Goal: Task Accomplishment & Management: Manage account settings

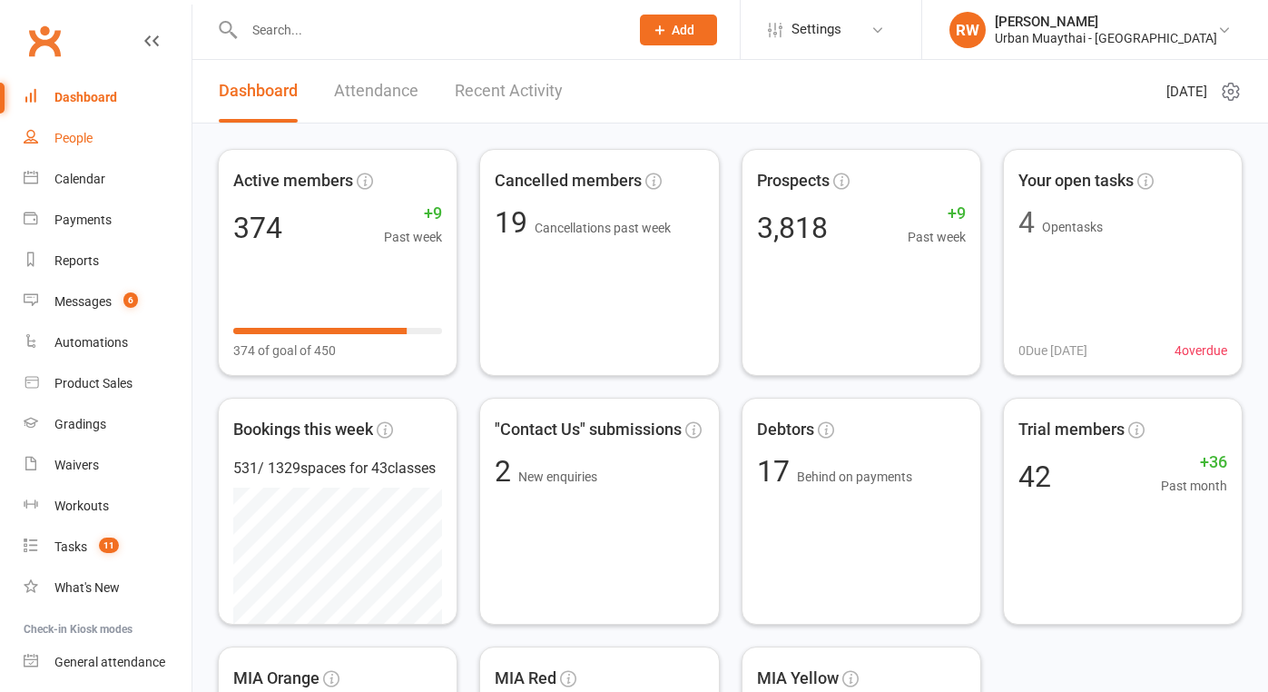
click at [79, 136] on div "People" at bounding box center [73, 138] width 38 height 15
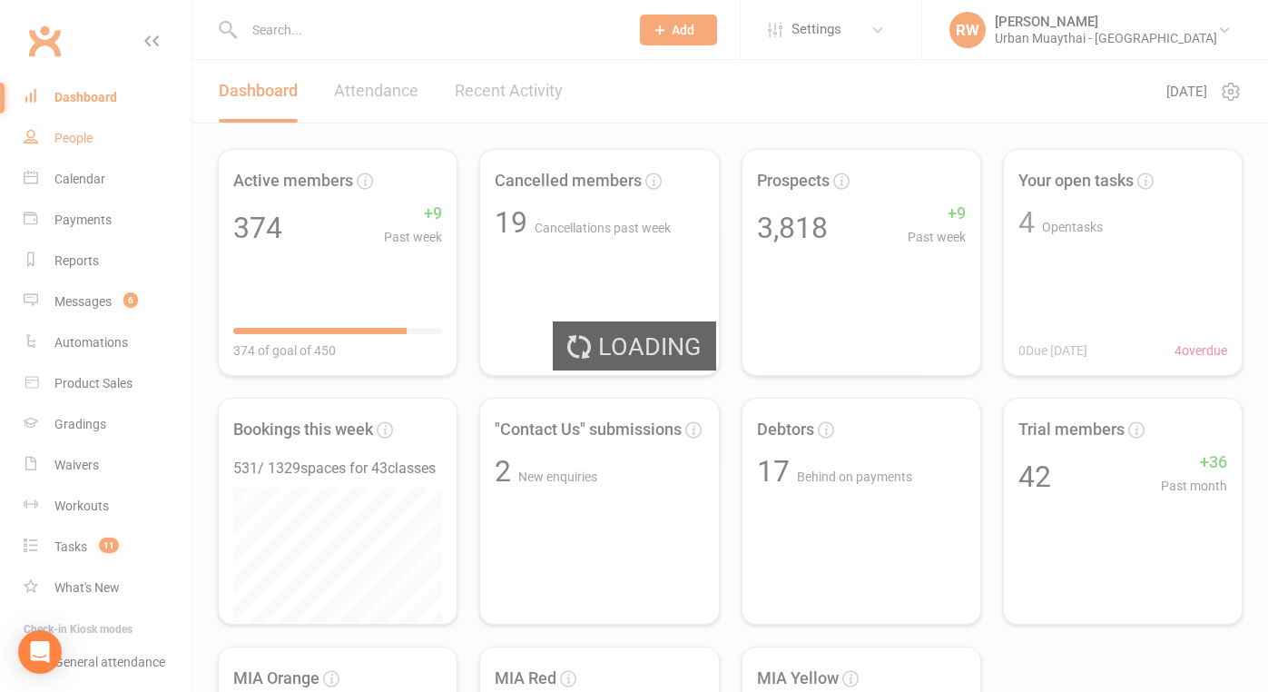
select select "50"
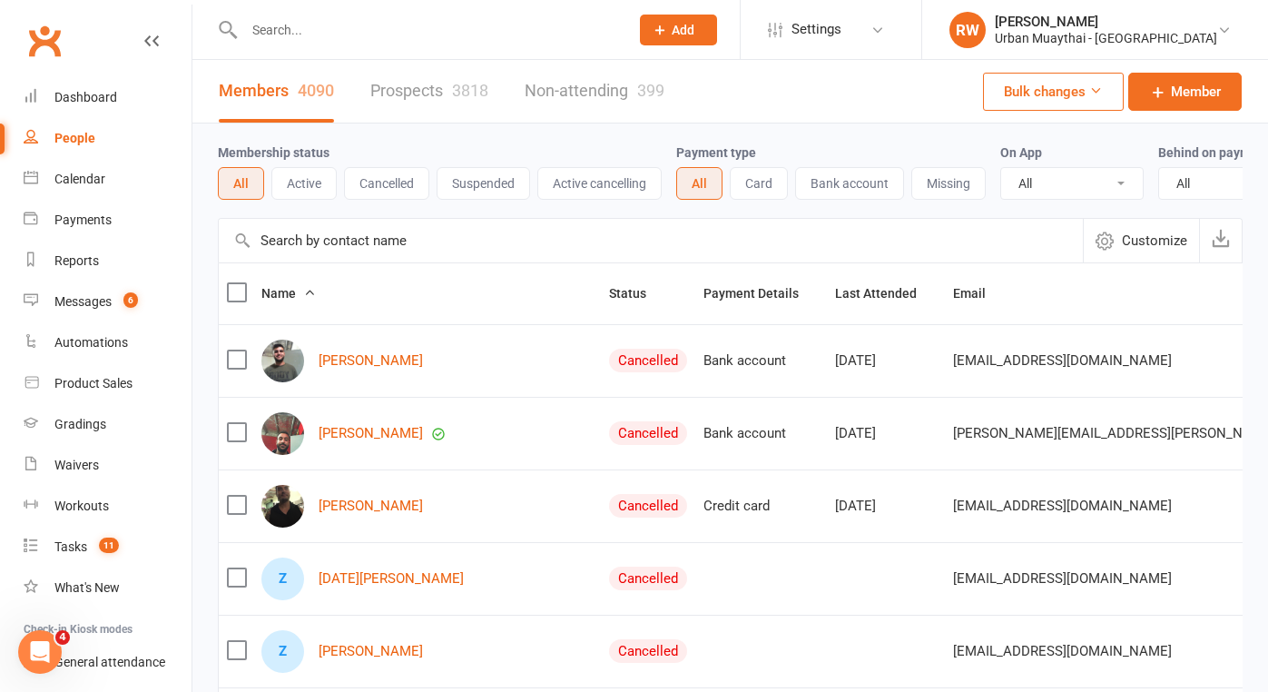
click at [283, 26] on input "text" at bounding box center [428, 29] width 378 height 25
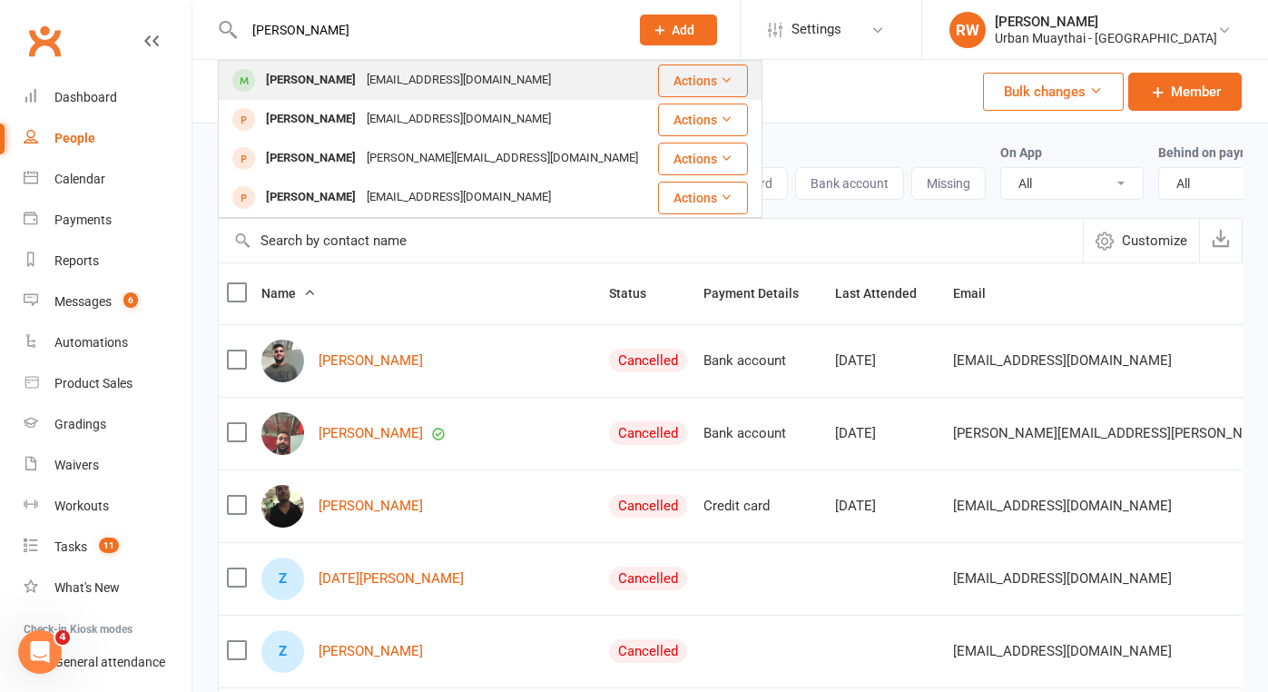
type input "[PERSON_NAME]"
click at [354, 77] on div "[PERSON_NAME]" at bounding box center [310, 80] width 101 height 26
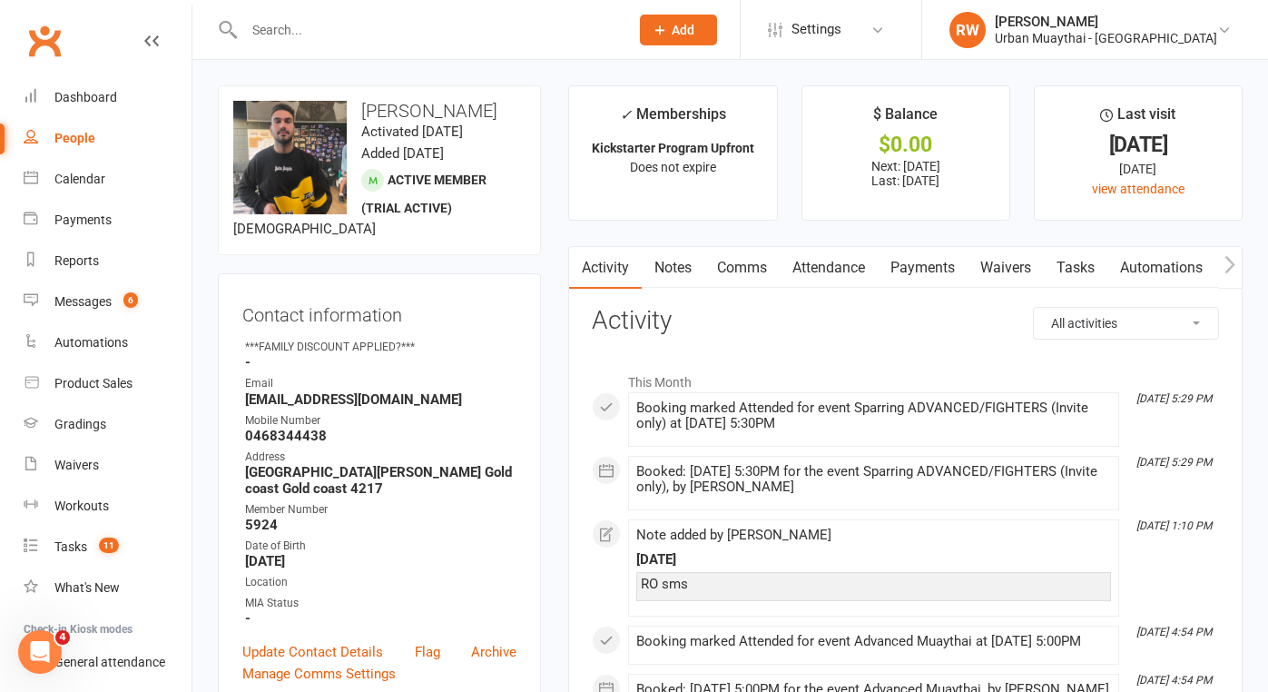
click at [262, 47] on div at bounding box center [417, 29] width 398 height 59
click at [270, 33] on input "text" at bounding box center [428, 29] width 378 height 25
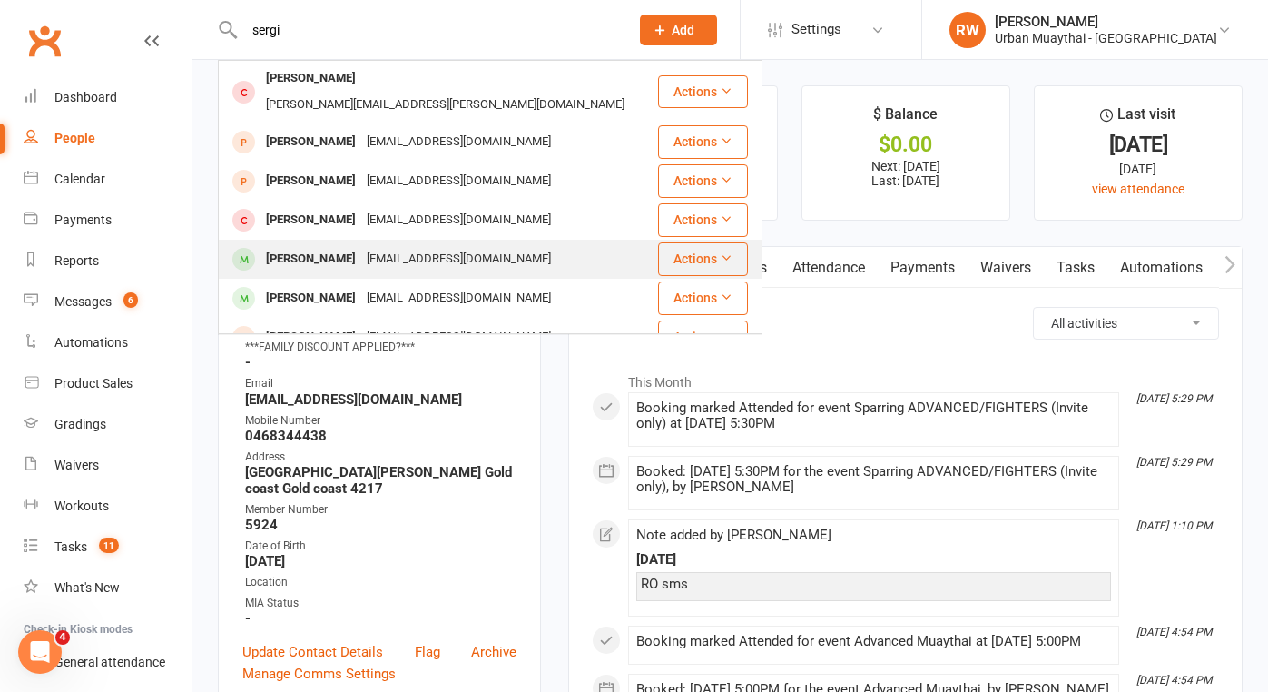
type input "sergi"
click at [336, 246] on div "[PERSON_NAME]" at bounding box center [310, 259] width 101 height 26
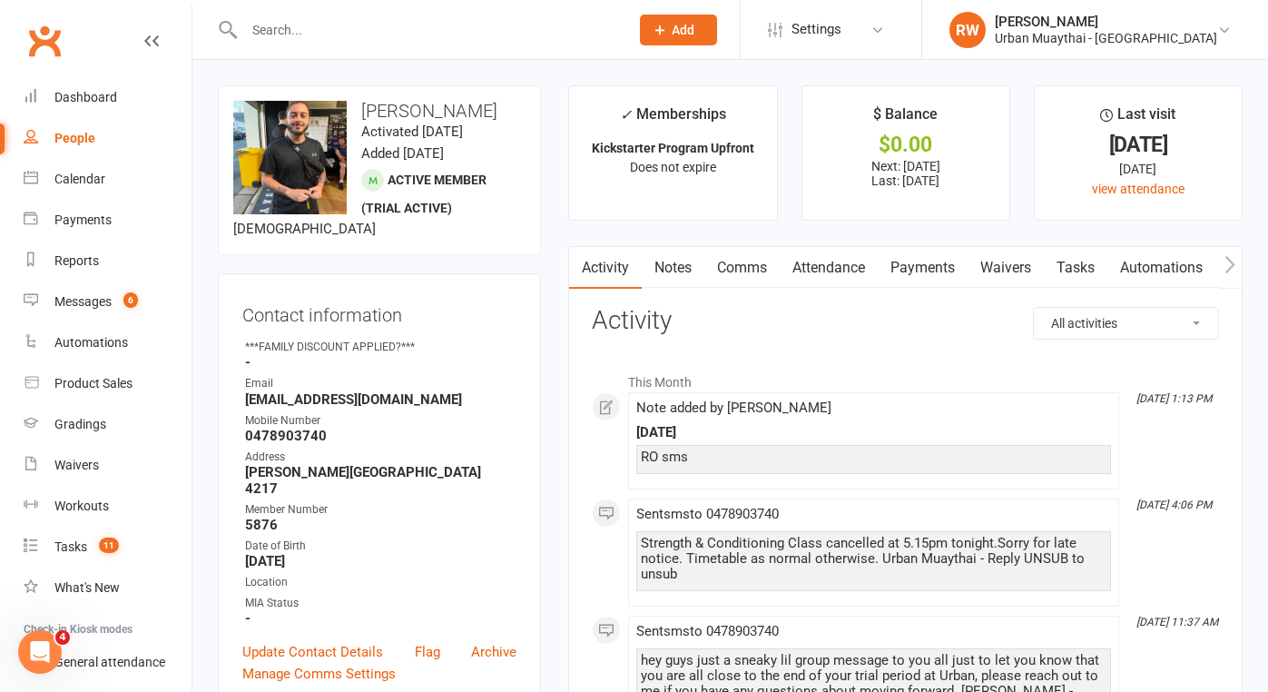
click at [677, 270] on link "Notes" at bounding box center [673, 268] width 63 height 42
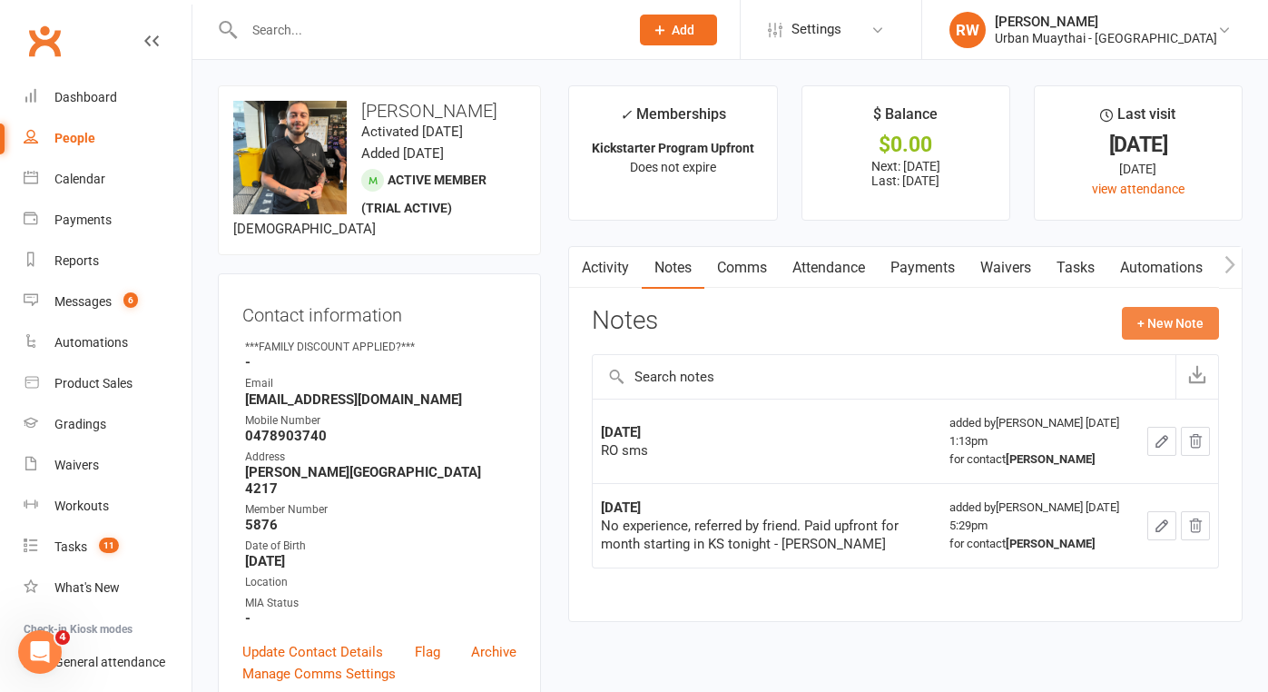
click at [1168, 318] on button "+ New Note" at bounding box center [1170, 323] width 97 height 33
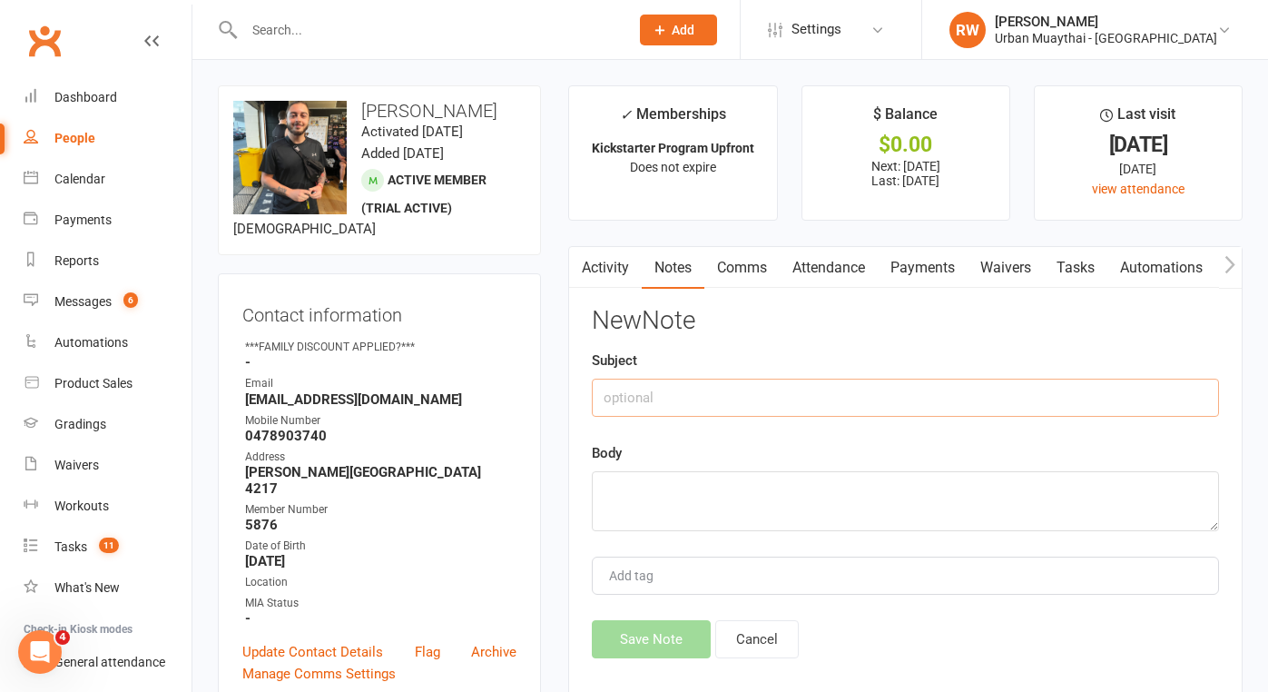
click at [621, 390] on input "text" at bounding box center [905, 397] width 627 height 38
type input "[DATE]"
click at [632, 482] on textarea at bounding box center [905, 501] width 627 height 60
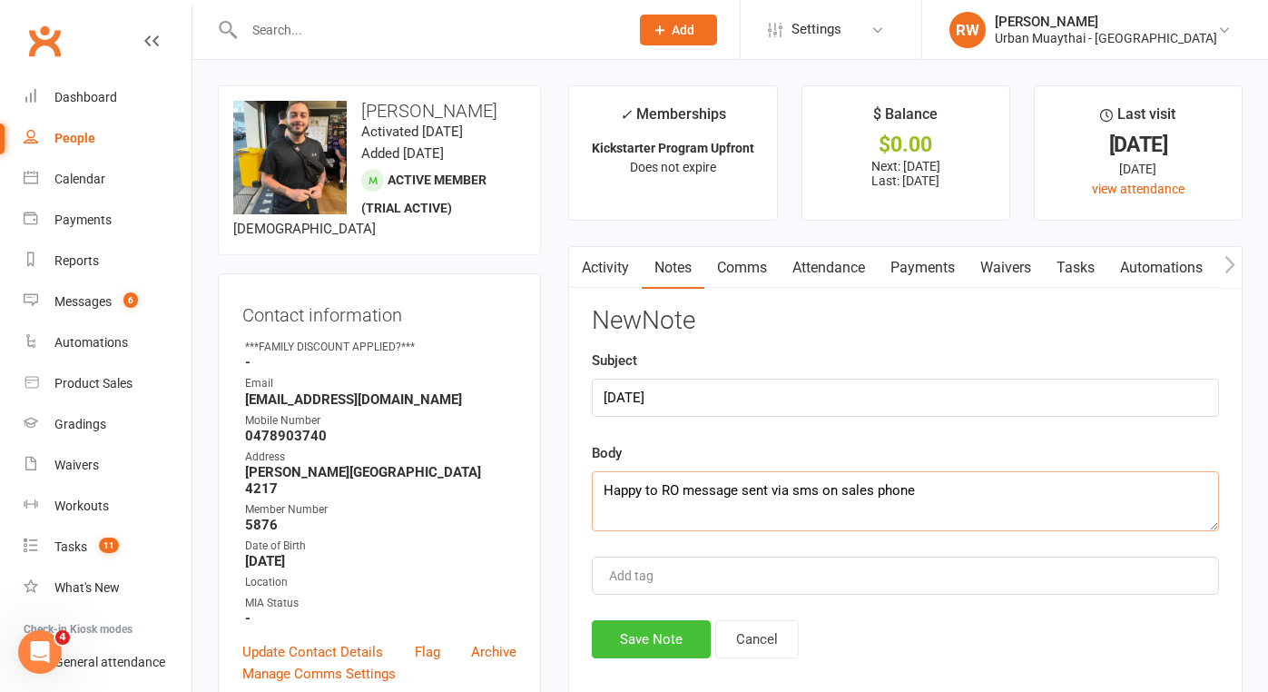
type textarea "Happy to RO message sent via sms on sales phone"
click at [682, 633] on button "Save Note" at bounding box center [651, 639] width 119 height 38
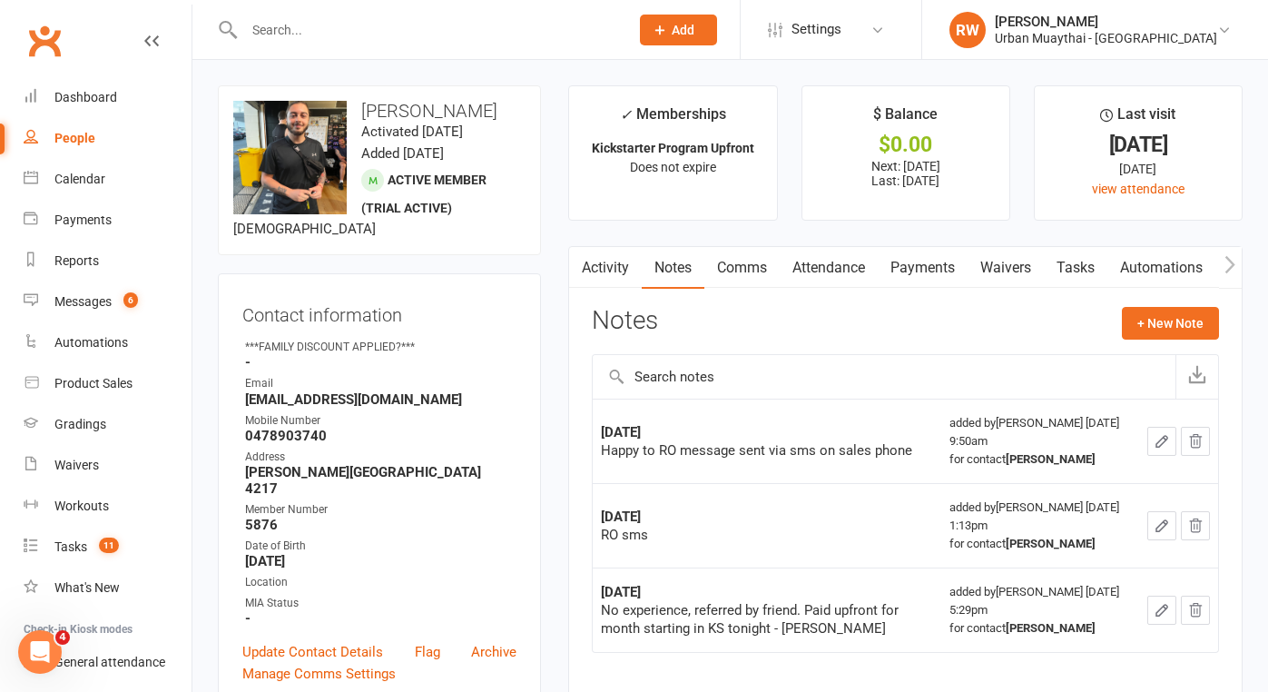
click at [272, 22] on input "text" at bounding box center [428, 29] width 378 height 25
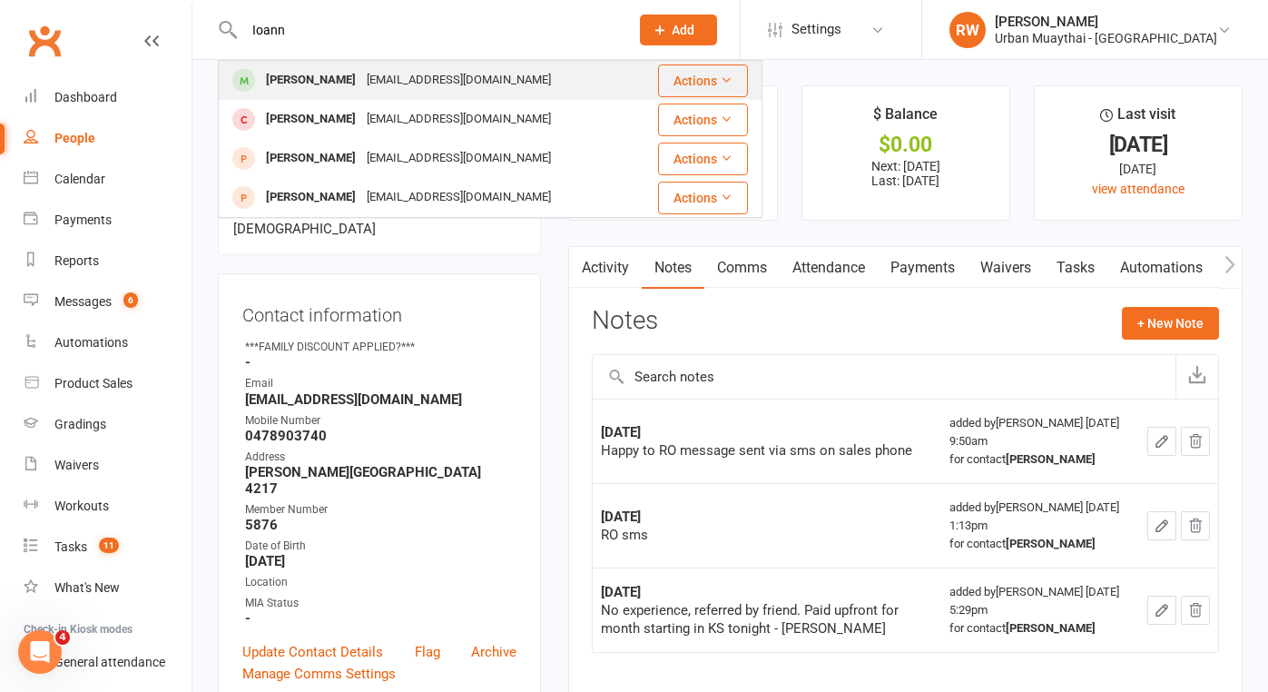
type input "Ioann"
click at [302, 83] on div "[PERSON_NAME]" at bounding box center [310, 80] width 101 height 26
